Goal: Transaction & Acquisition: Book appointment/travel/reservation

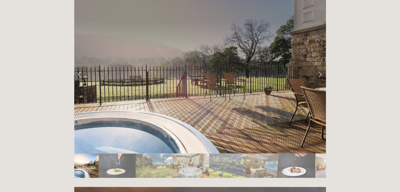
scroll to position [887, 0]
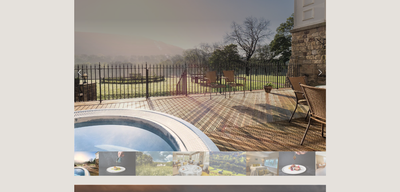
click at [321, 65] on link "Next Slide" at bounding box center [320, 73] width 12 height 16
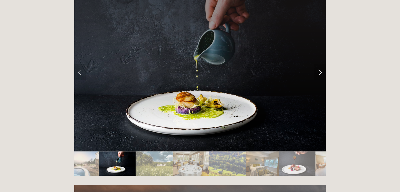
click at [321, 65] on link "Next Slide" at bounding box center [320, 73] width 12 height 16
click at [320, 65] on link "Next Slide" at bounding box center [320, 73] width 12 height 16
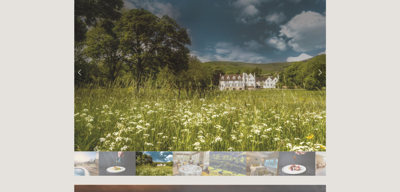
click at [320, 65] on link "Next Slide" at bounding box center [320, 73] width 12 height 16
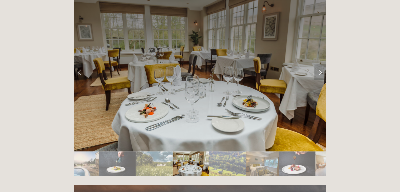
click at [320, 65] on link "Next Slide" at bounding box center [320, 73] width 12 height 16
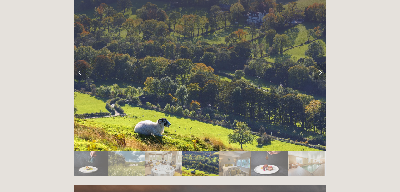
click at [320, 65] on link "Next Slide" at bounding box center [320, 73] width 12 height 16
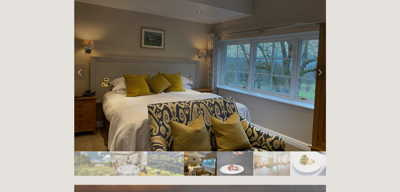
click at [320, 65] on link "Next Slide" at bounding box center [320, 73] width 12 height 16
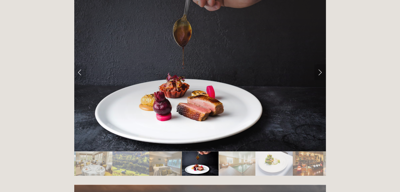
click at [320, 65] on link "Next Slide" at bounding box center [320, 73] width 12 height 16
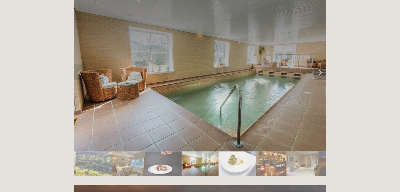
click at [320, 65] on link "Next Slide" at bounding box center [320, 73] width 12 height 16
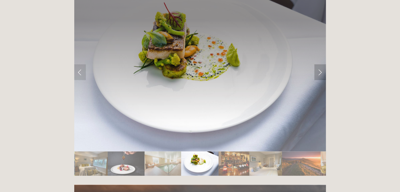
click at [320, 65] on link "Next Slide" at bounding box center [320, 73] width 12 height 16
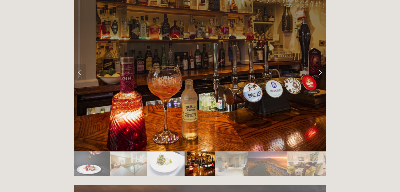
click at [320, 65] on link "Next Slide" at bounding box center [320, 73] width 12 height 16
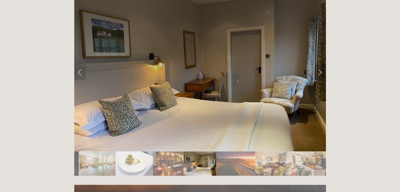
click at [320, 65] on link "Next Slide" at bounding box center [320, 73] width 12 height 16
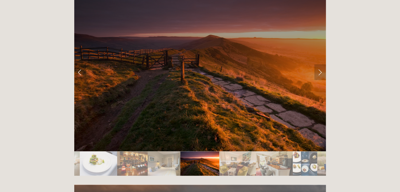
click at [320, 65] on link "Next Slide" at bounding box center [320, 73] width 12 height 16
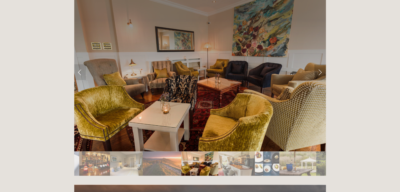
click at [320, 65] on link "Next Slide" at bounding box center [320, 73] width 12 height 16
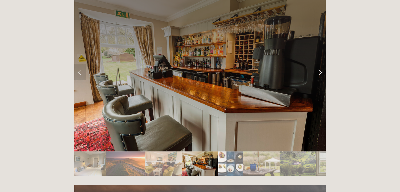
click at [320, 65] on link "Next Slide" at bounding box center [320, 73] width 12 height 16
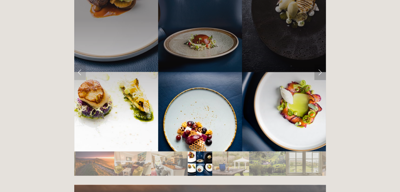
click at [320, 65] on link "Next Slide" at bounding box center [320, 73] width 12 height 16
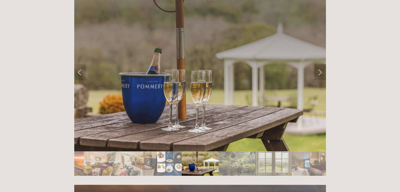
click at [320, 65] on link "Next Slide" at bounding box center [320, 73] width 12 height 16
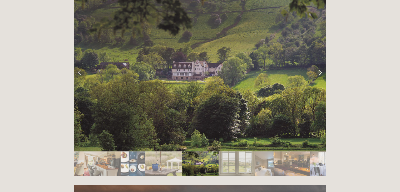
click at [320, 65] on link "Next Slide" at bounding box center [320, 73] width 12 height 16
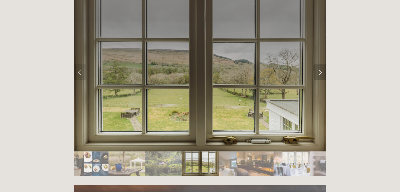
click at [320, 65] on link "Next Slide" at bounding box center [320, 73] width 12 height 16
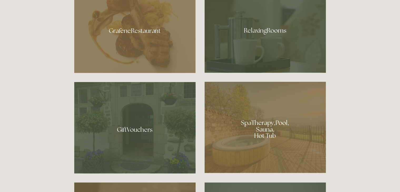
scroll to position [356, 0]
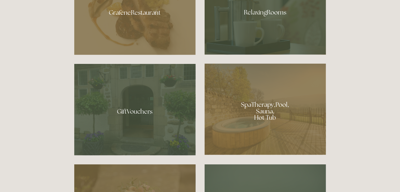
click at [270, 120] on div at bounding box center [265, 109] width 121 height 91
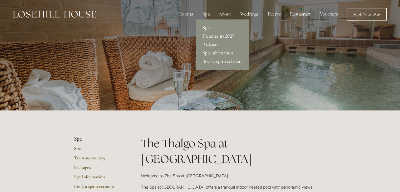
click at [210, 44] on link "Packages" at bounding box center [222, 45] width 53 height 8
